Goal: Check status

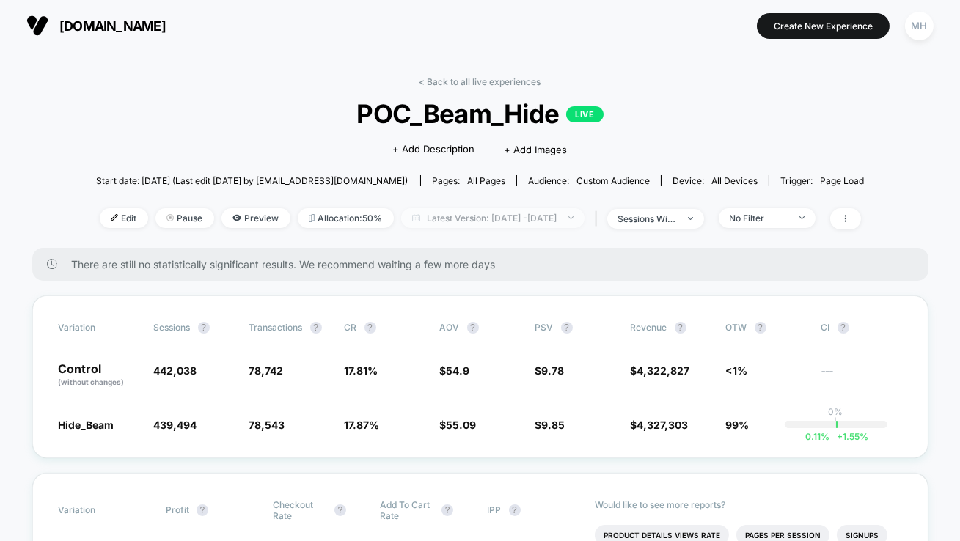
click at [530, 221] on span "Latest Version: [DATE] - [DATE]" at bounding box center [492, 218] width 183 height 20
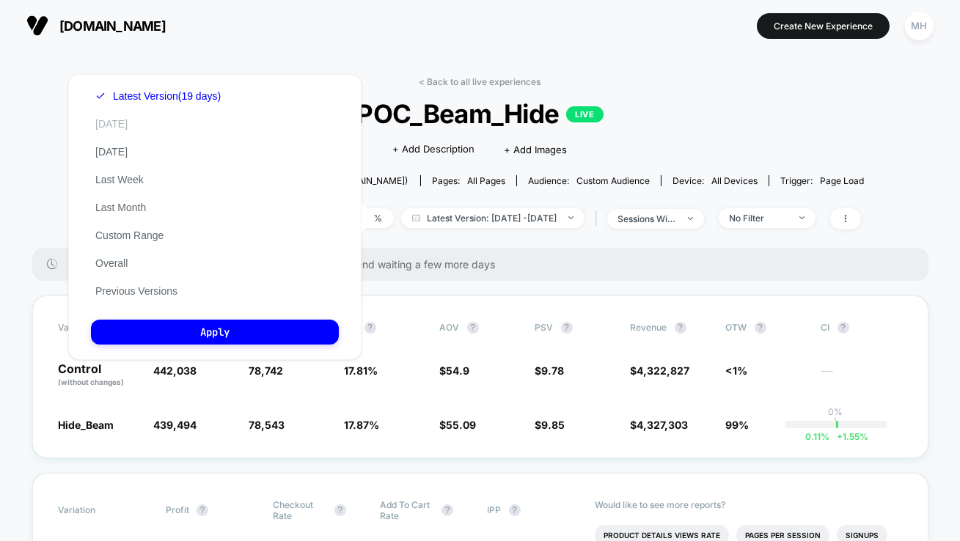
click at [117, 121] on button "[DATE]" at bounding box center [111, 123] width 41 height 13
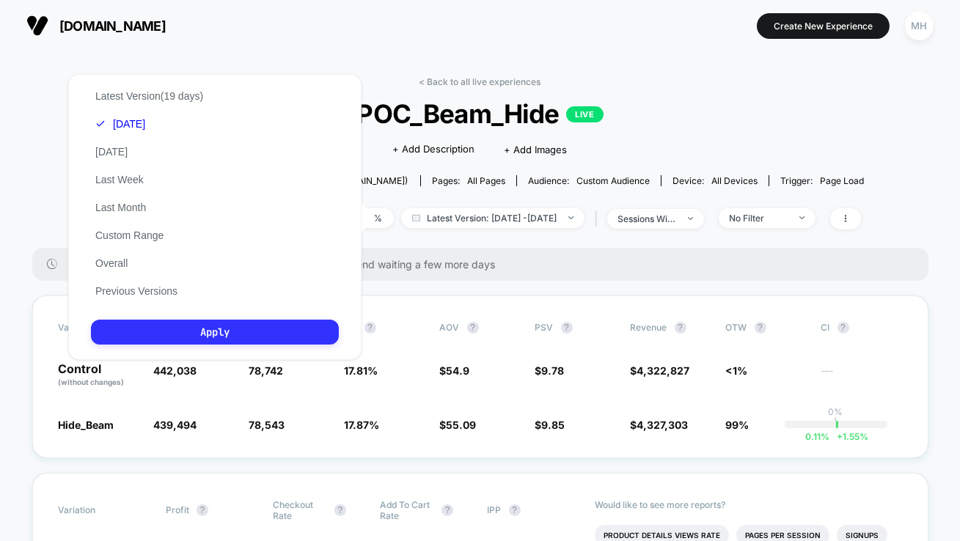
click at [285, 328] on button "Apply" at bounding box center [215, 332] width 248 height 25
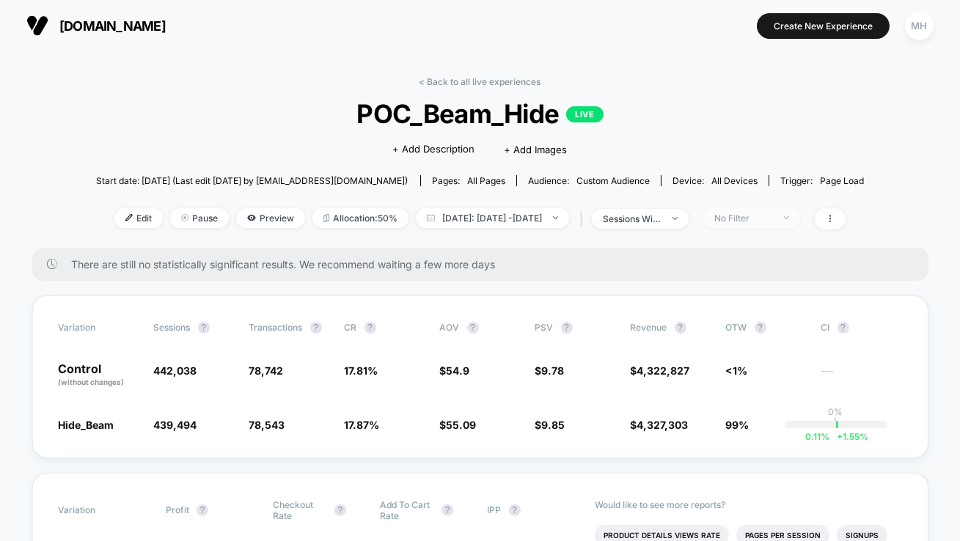
click at [741, 213] on div "No Filter" at bounding box center [743, 218] width 59 height 11
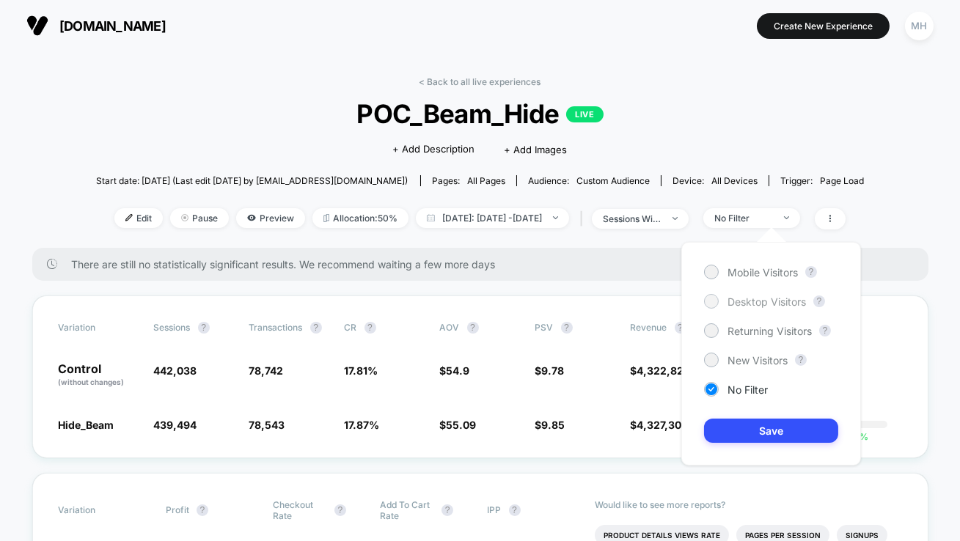
click at [705, 296] on div at bounding box center [711, 301] width 15 height 15
click at [719, 433] on button "Save" at bounding box center [771, 431] width 134 height 24
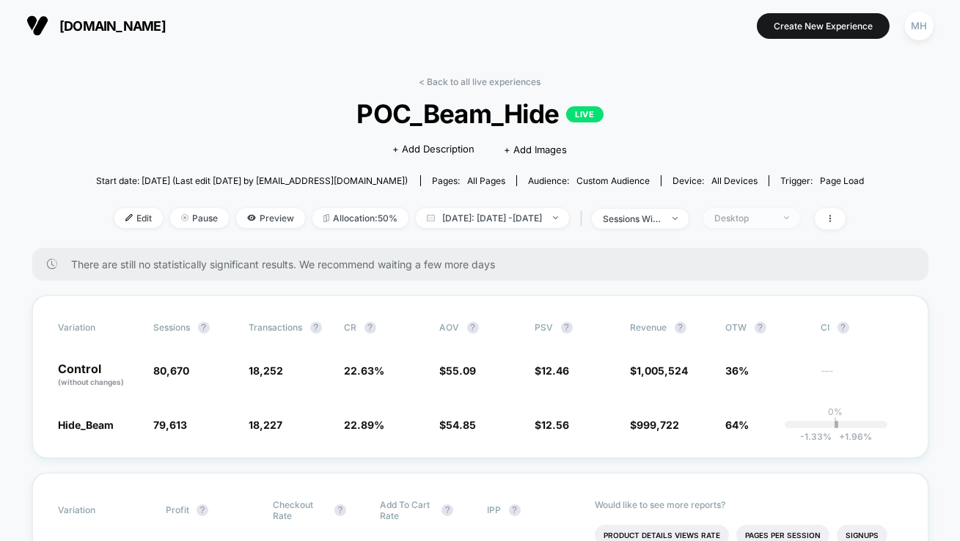
click at [770, 216] on div "Desktop" at bounding box center [743, 218] width 59 height 11
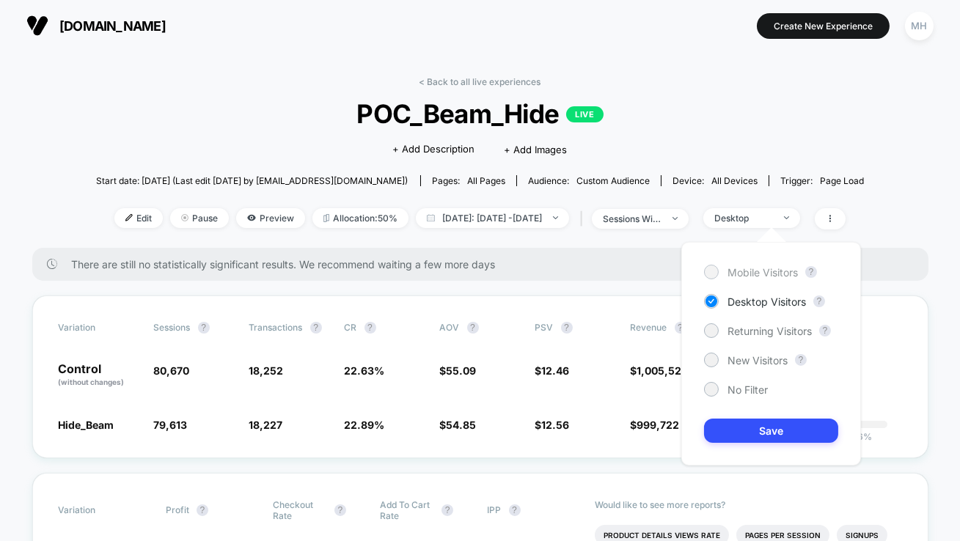
click at [726, 272] on div "Mobile Visitors" at bounding box center [751, 272] width 94 height 15
click at [737, 425] on button "Save" at bounding box center [771, 431] width 134 height 24
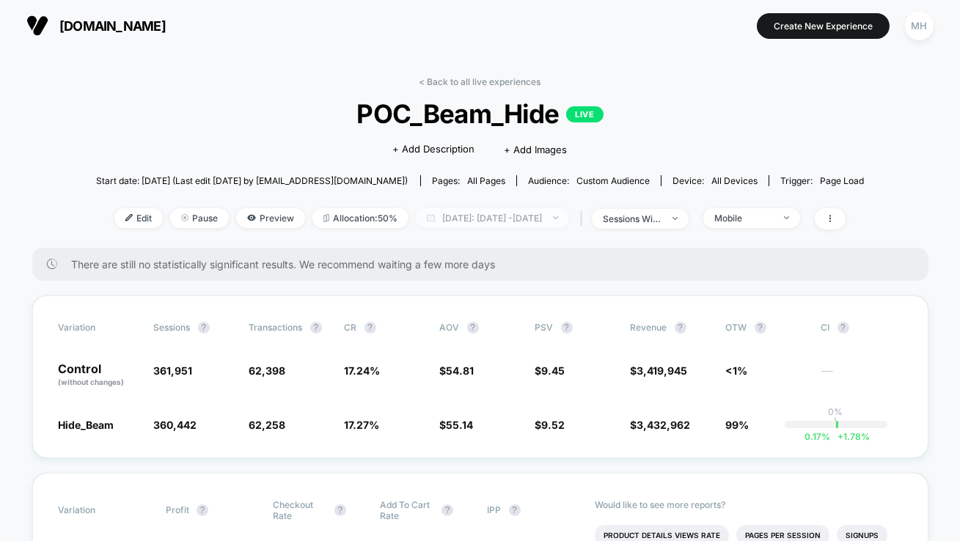
click at [460, 210] on span "[DATE]: [DATE] - [DATE]" at bounding box center [492, 218] width 153 height 20
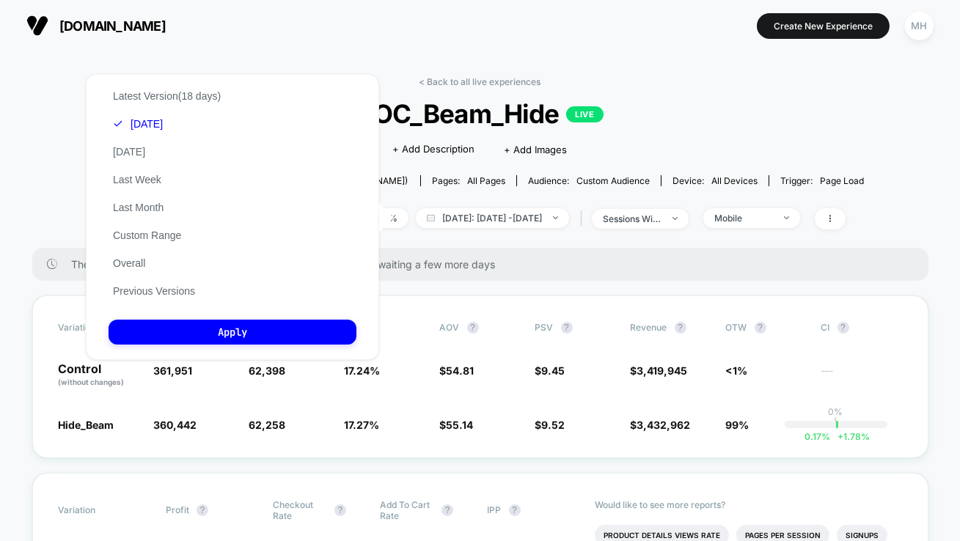
click at [275, 41] on section "[DOMAIN_NAME]" at bounding box center [171, 25] width 298 height 37
